Goal: Ask a question

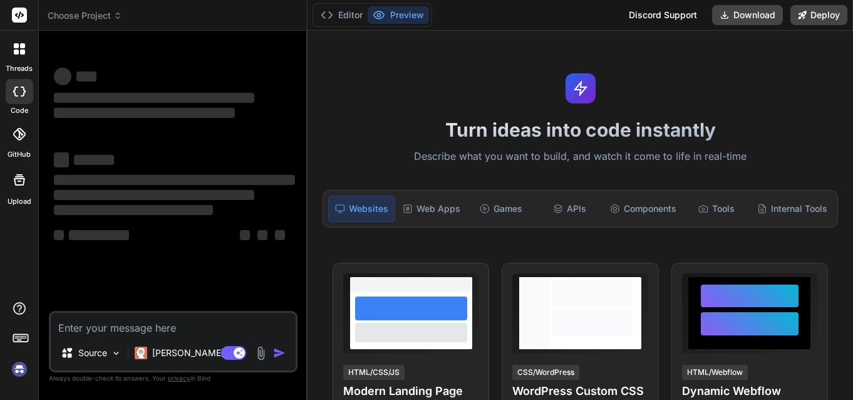
click at [122, 319] on textarea at bounding box center [173, 323] width 245 height 23
type textarea "x"
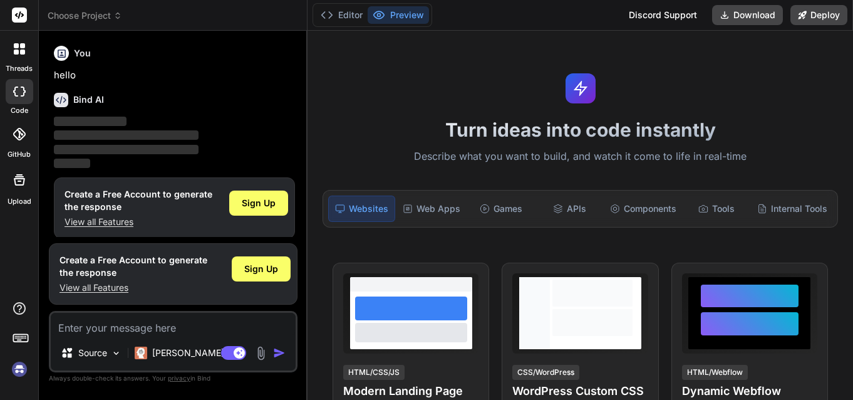
scroll to position [8, 0]
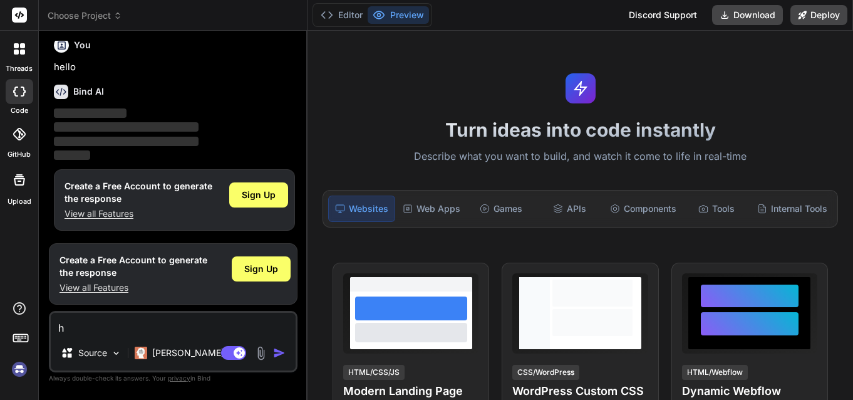
type textarea "hi"
type textarea "x"
type textarea "hi"
click at [273, 349] on img "button" at bounding box center [279, 352] width 13 height 13
click at [279, 351] on img "button" at bounding box center [279, 352] width 13 height 13
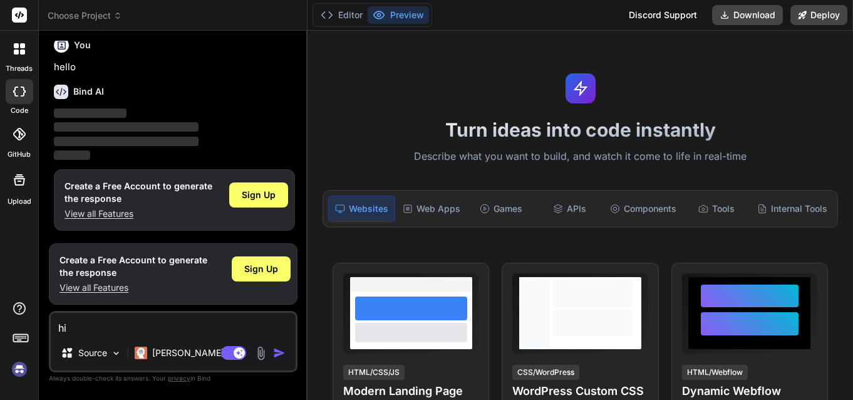
click at [279, 351] on img "button" at bounding box center [279, 352] width 13 height 13
